Goal: Information Seeking & Learning: Learn about a topic

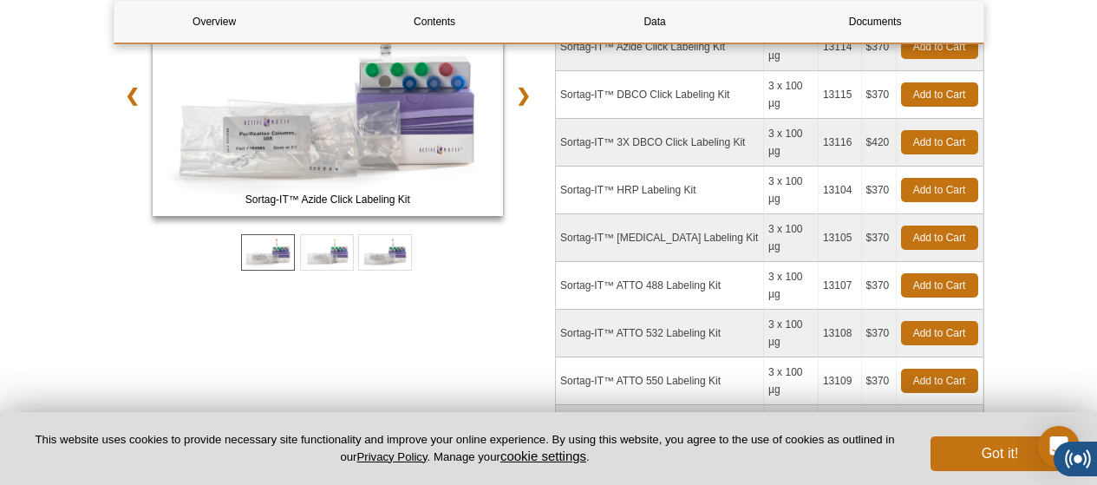
scroll to position [347, 0]
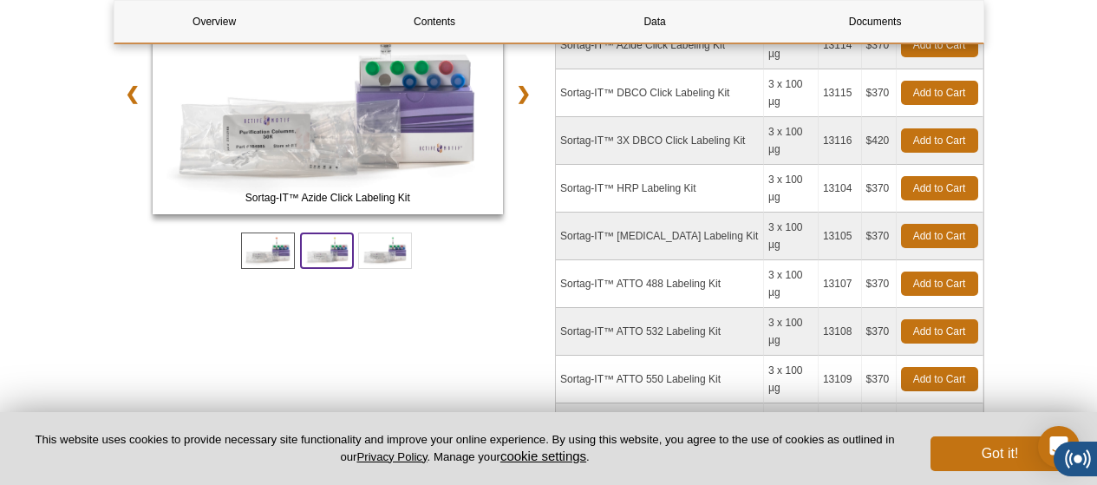
click at [323, 255] on span at bounding box center [327, 250] width 54 height 36
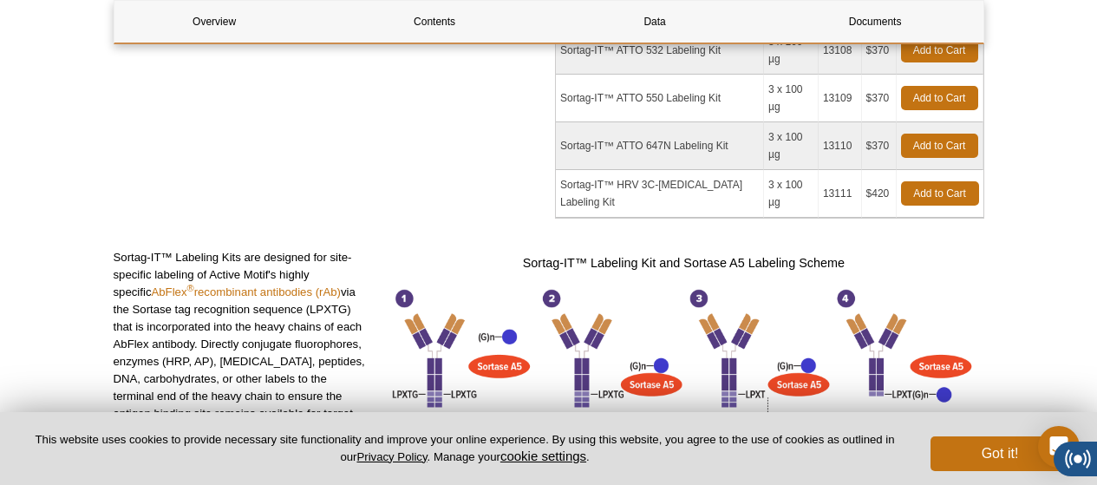
scroll to position [667, 0]
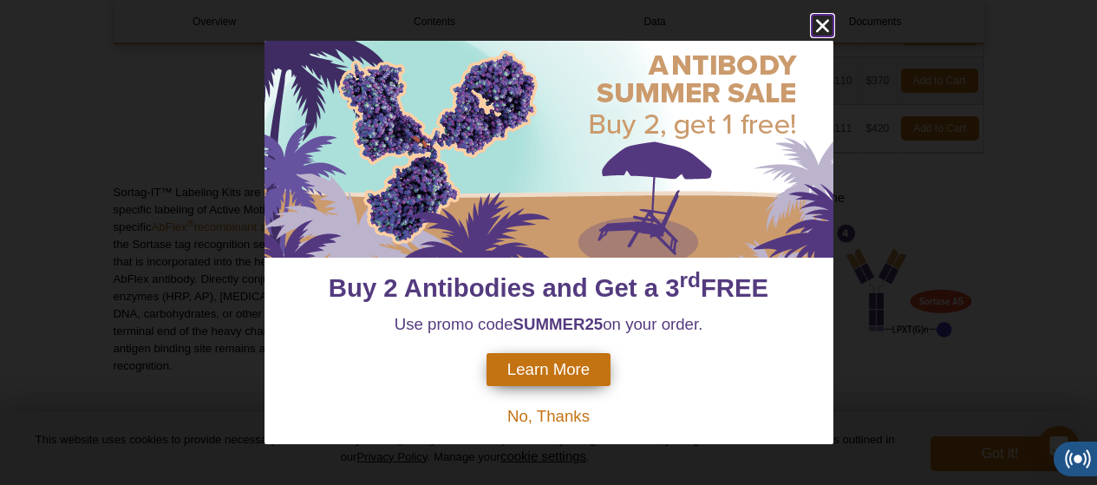
click at [827, 23] on icon "close" at bounding box center [821, 26] width 13 height 13
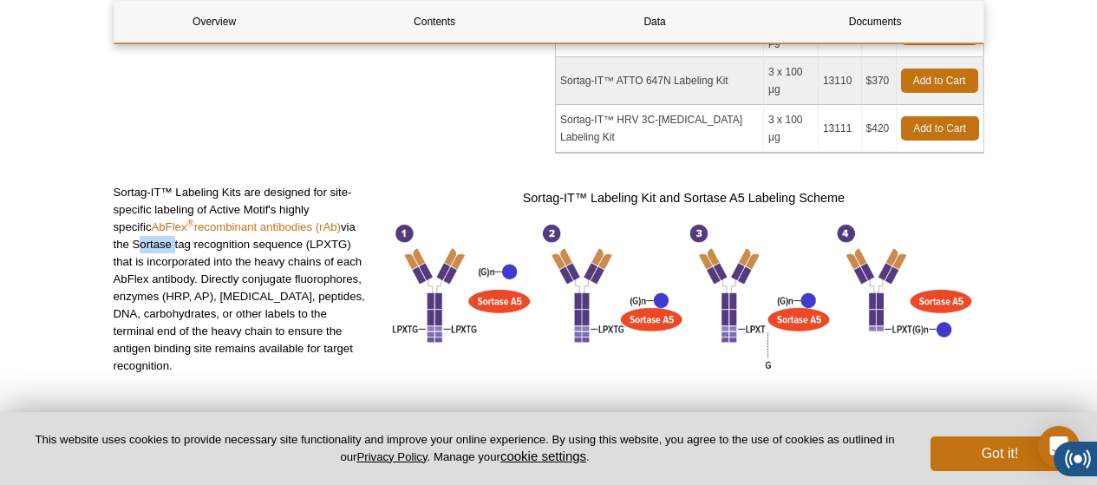
drag, startPoint x: 113, startPoint y: 123, endPoint x: 149, endPoint y: 124, distance: 36.4
click at [149, 184] on p "Sortag-IT™ Labeling Kits are designed for site-specific labeling of Active Moti…" at bounding box center [243, 279] width 258 height 191
click at [173, 98] on icon at bounding box center [175, 104] width 24 height 12
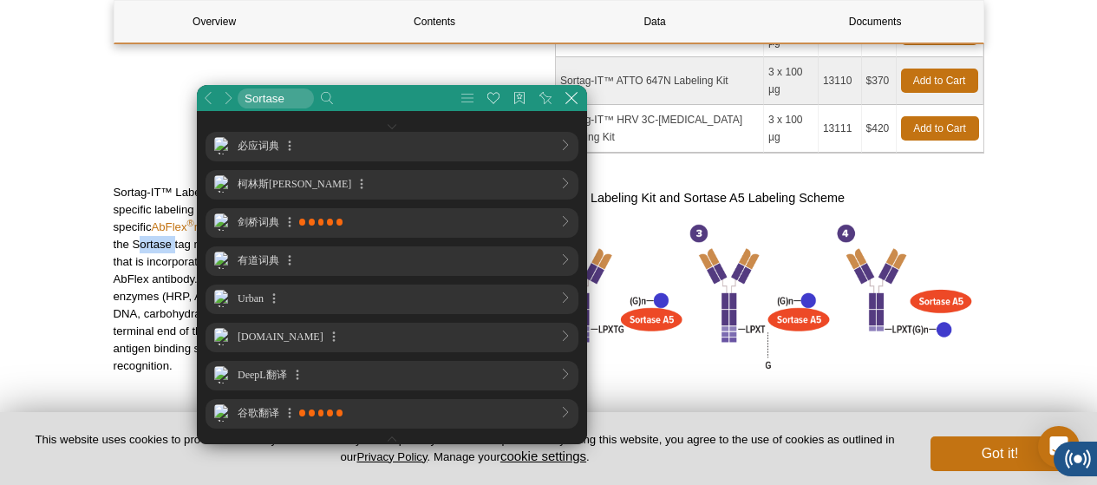
scroll to position [0, 0]
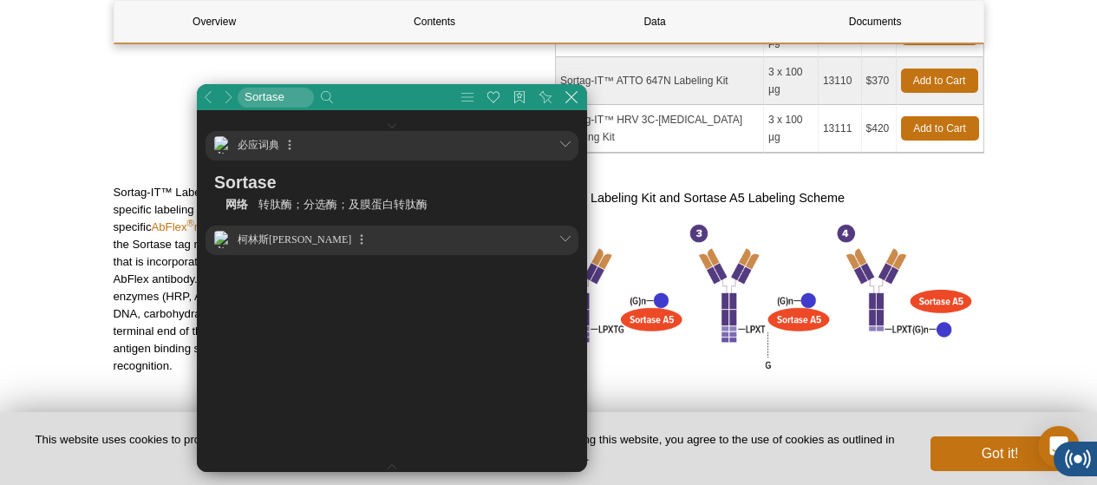
click at [170, 184] on p "Sortag-IT™ Labeling Kits are designed for site-specific labeling of Active Moti…" at bounding box center [243, 279] width 258 height 191
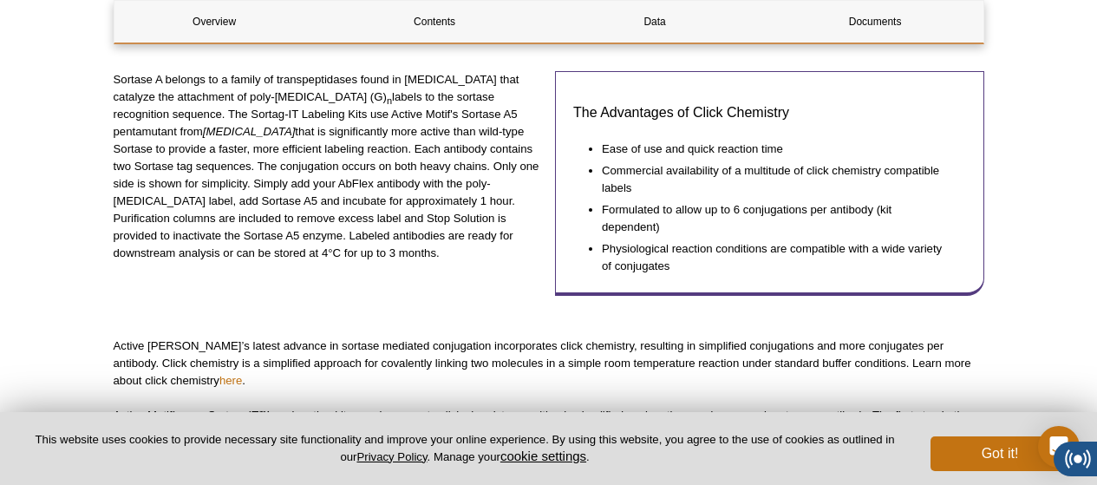
drag, startPoint x: 207, startPoint y: 316, endPoint x: 304, endPoint y: 320, distance: 97.2
click at [304, 407] on p "Active Motif’s new Sortag- IT™ conjugation kits now incorporate click chemistry…" at bounding box center [549, 441] width 871 height 69
click at [327, 293] on icon at bounding box center [325, 290] width 8 height 8
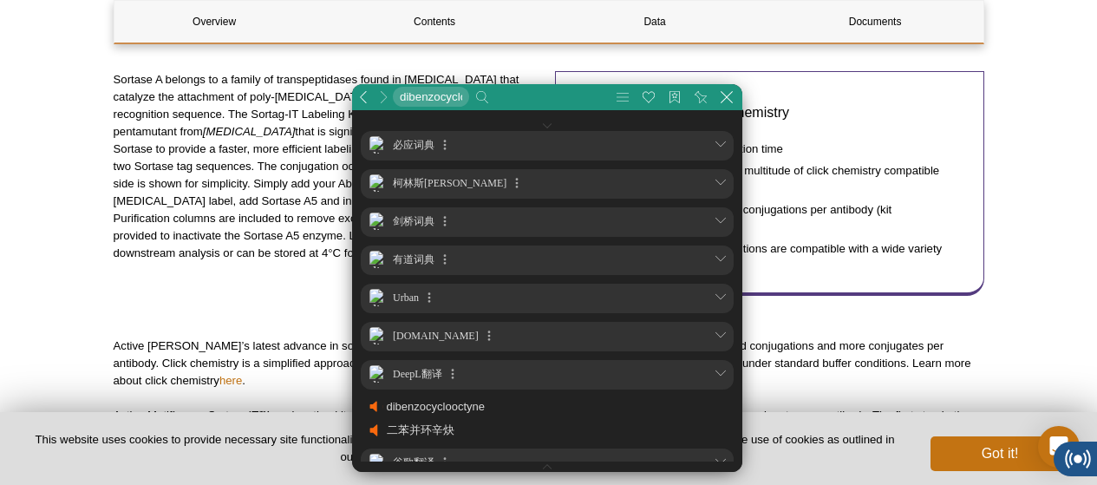
click at [301, 407] on p "Active Motif’s new Sortag- IT™ conjugation kits now incorporate click chemistry…" at bounding box center [549, 441] width 871 height 69
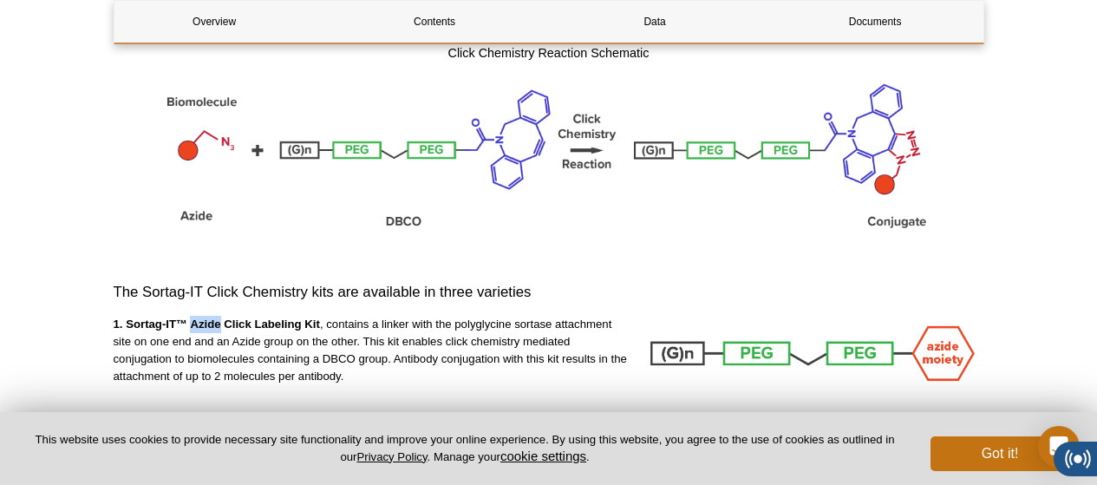
drag, startPoint x: 193, startPoint y: 198, endPoint x: 219, endPoint y: 198, distance: 26.0
click at [219, 317] on strong "1. Sortag-IT™ Azide Click Labeling Kit" at bounding box center [217, 323] width 206 height 13
click at [242, 176] on icon at bounding box center [244, 178] width 24 height 12
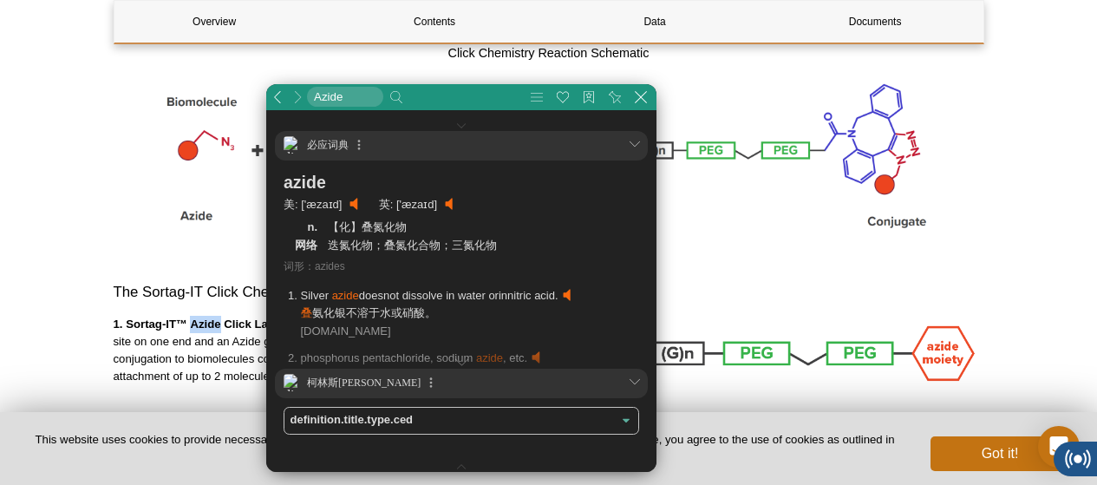
click at [347, 199] on li "美: ['æzaɪd]" at bounding box center [326, 205] width 84 height 18
click at [350, 201] on link at bounding box center [357, 204] width 14 height 14
click at [577, 298] on link at bounding box center [570, 295] width 14 height 14
click at [633, 102] on button at bounding box center [641, 97] width 26 height 26
